Goal: Find contact information: Find contact information

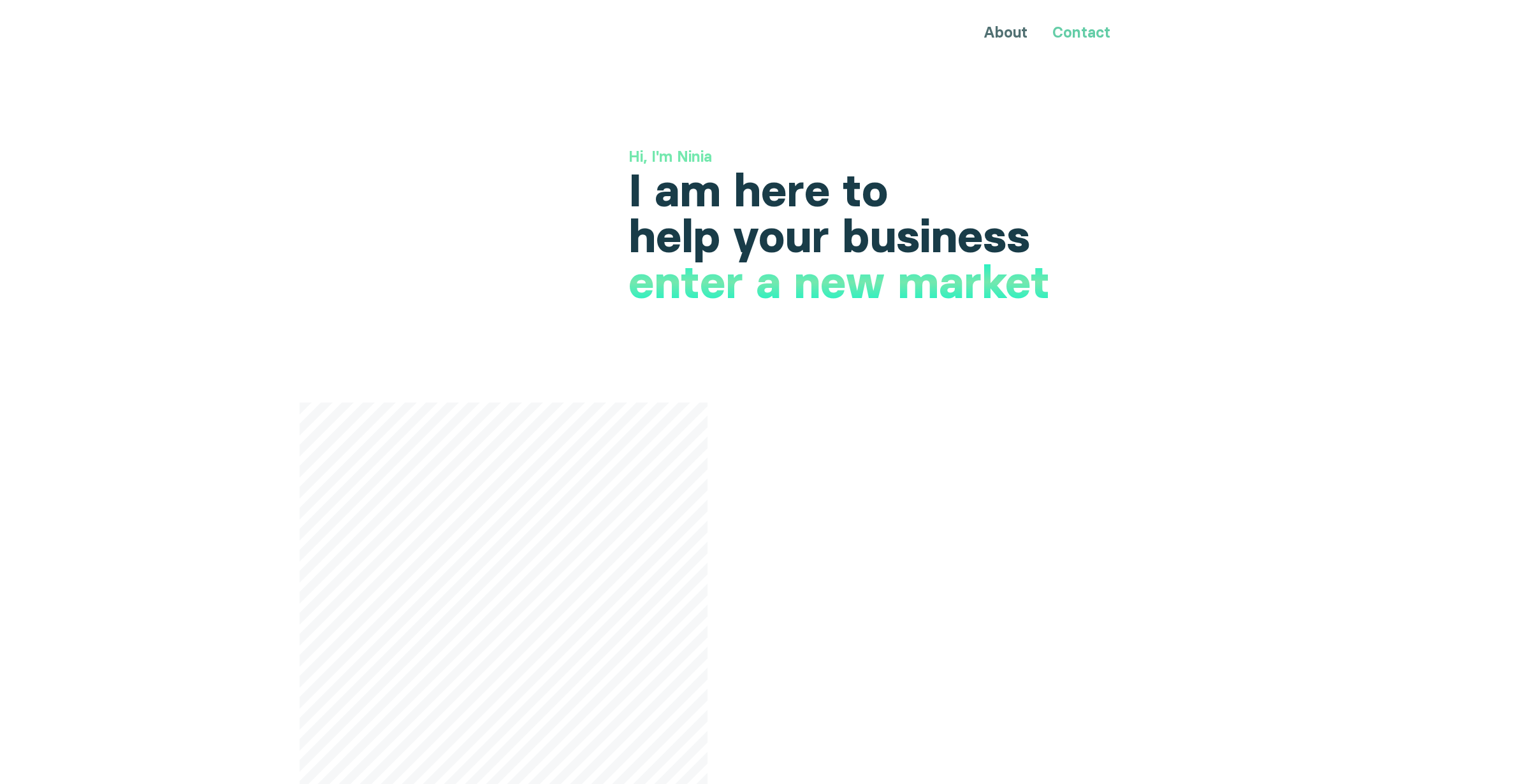
click at [1088, 28] on link "Contact" at bounding box center [1081, 32] width 58 height 18
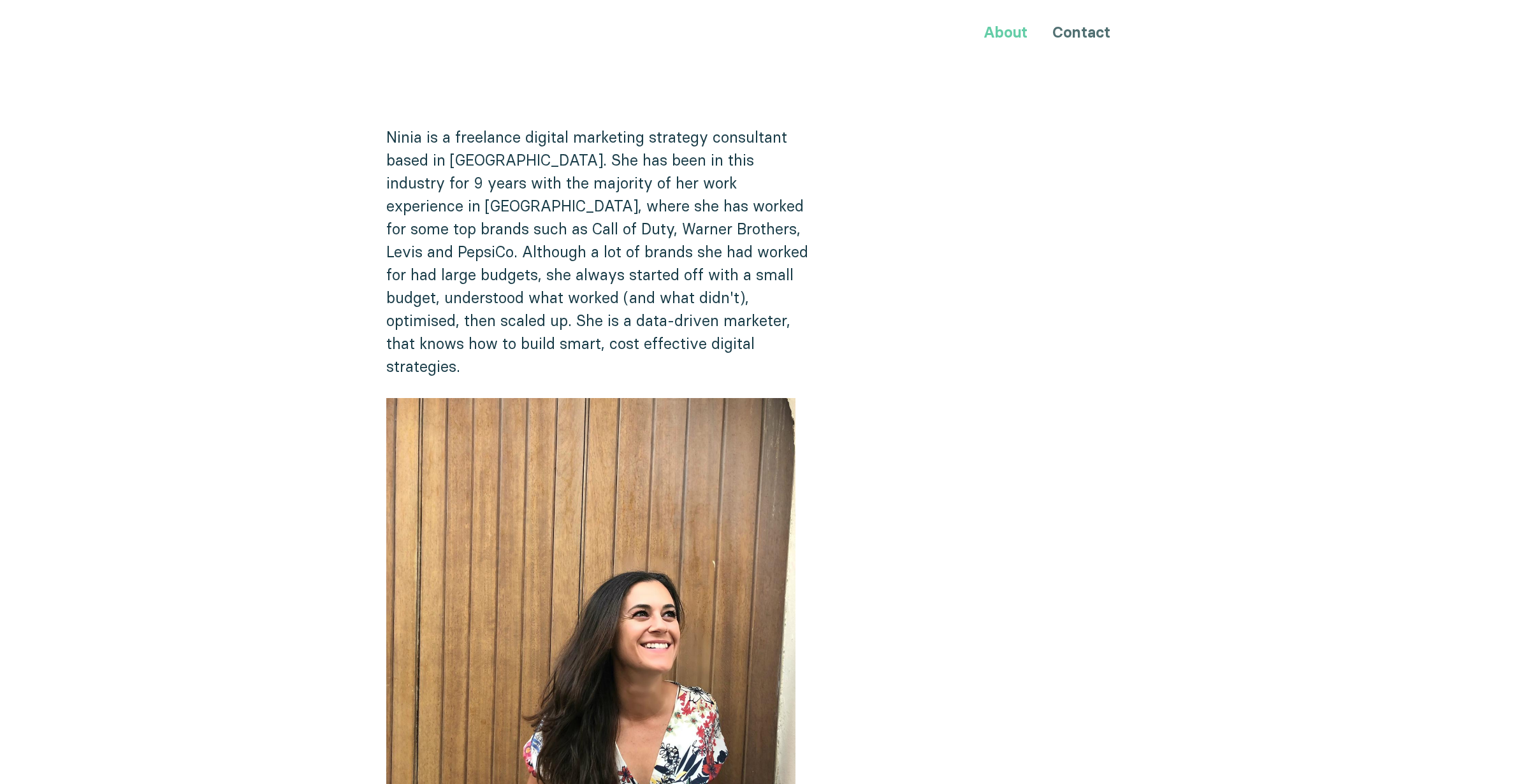
click at [1015, 23] on link "About" at bounding box center [1005, 32] width 44 height 18
